Goal: Download file/media

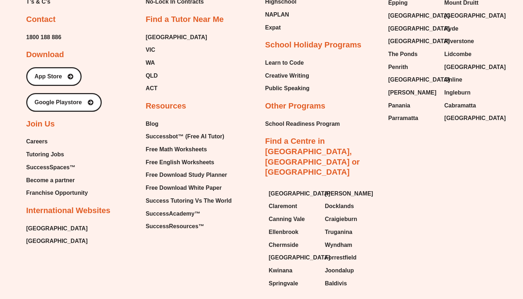
scroll to position [3053, 0]
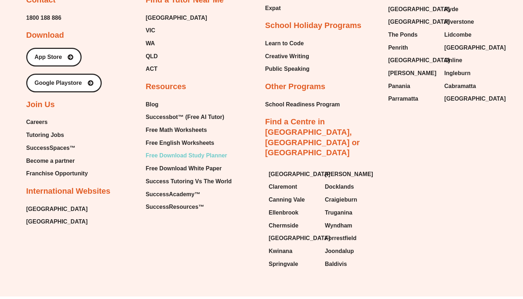
click at [192, 150] on span "Free Download Study Planner" at bounding box center [186, 155] width 82 height 11
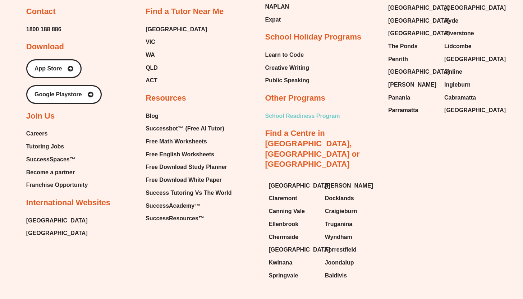
click at [302, 111] on span "School Readiness Program" at bounding box center [302, 116] width 75 height 11
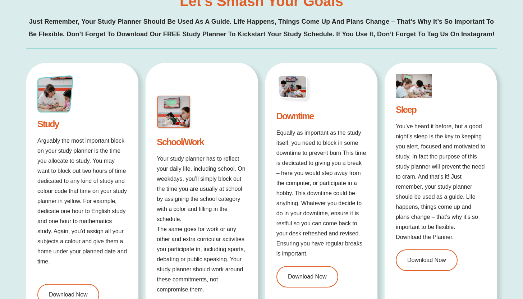
scroll to position [1252, 0]
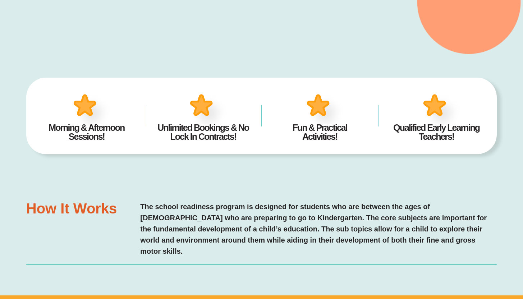
type input "*"
